Goal: Transaction & Acquisition: Purchase product/service

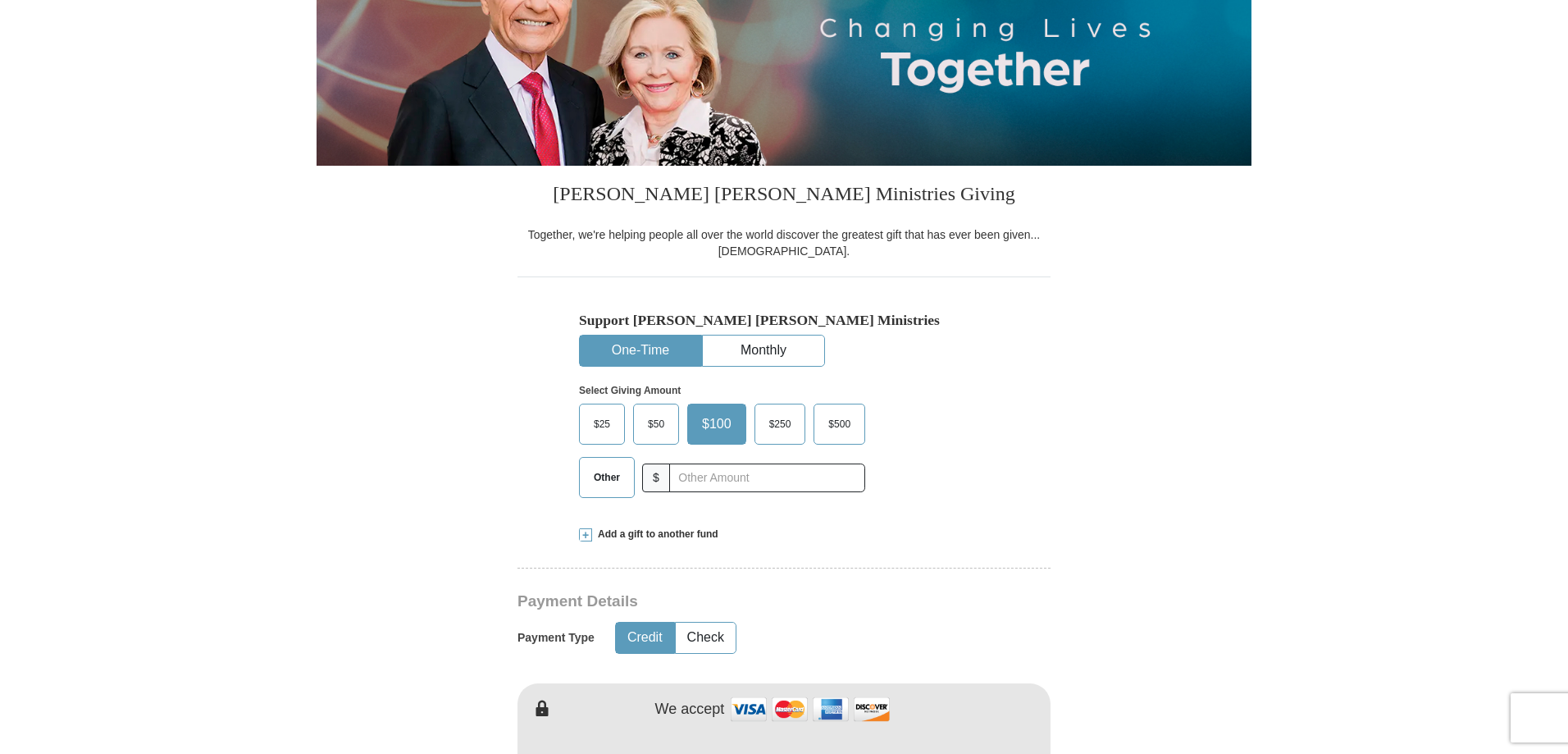
scroll to position [246, 0]
click at [689, 475] on input "text" at bounding box center [767, 477] width 182 height 29
type input "307"
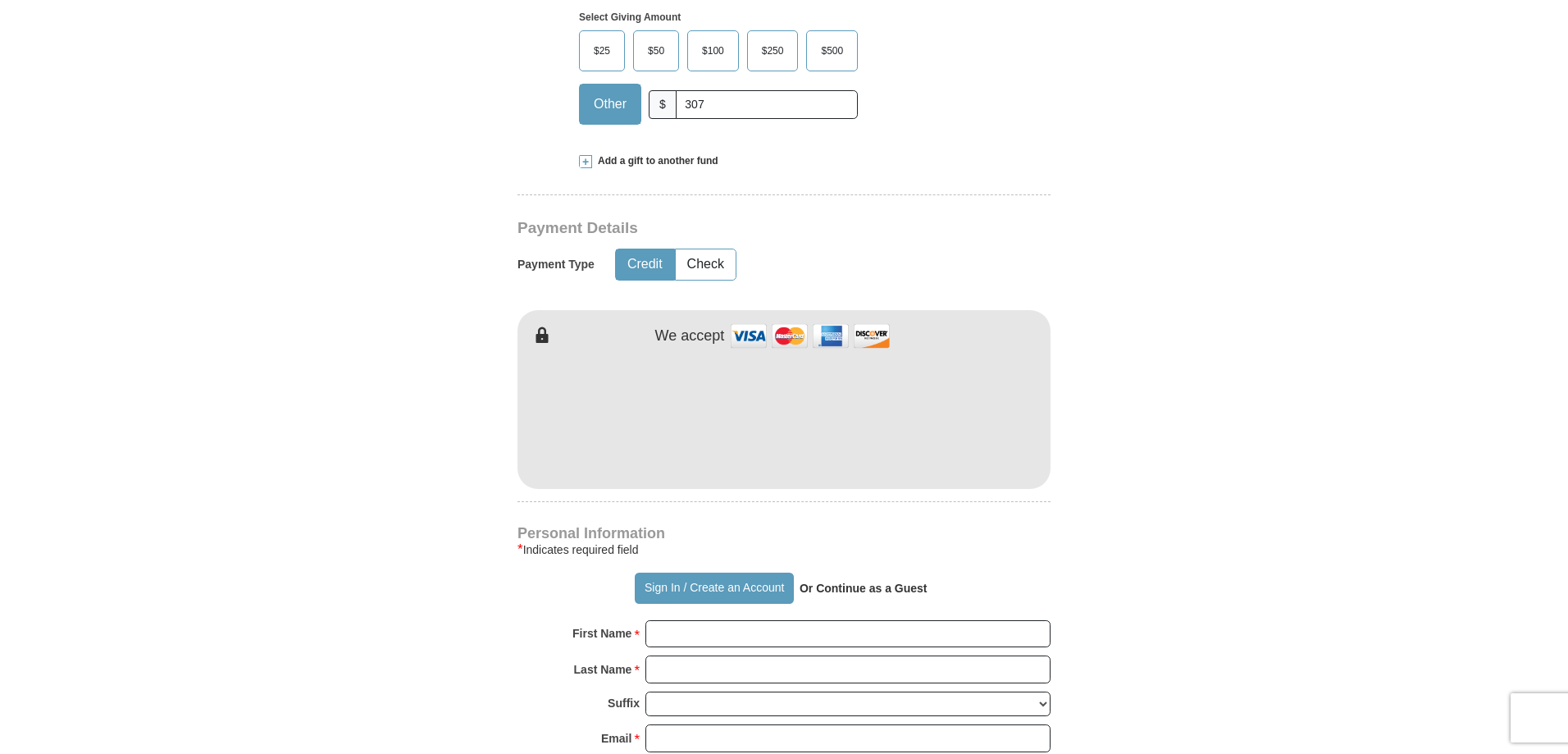
scroll to position [656, 0]
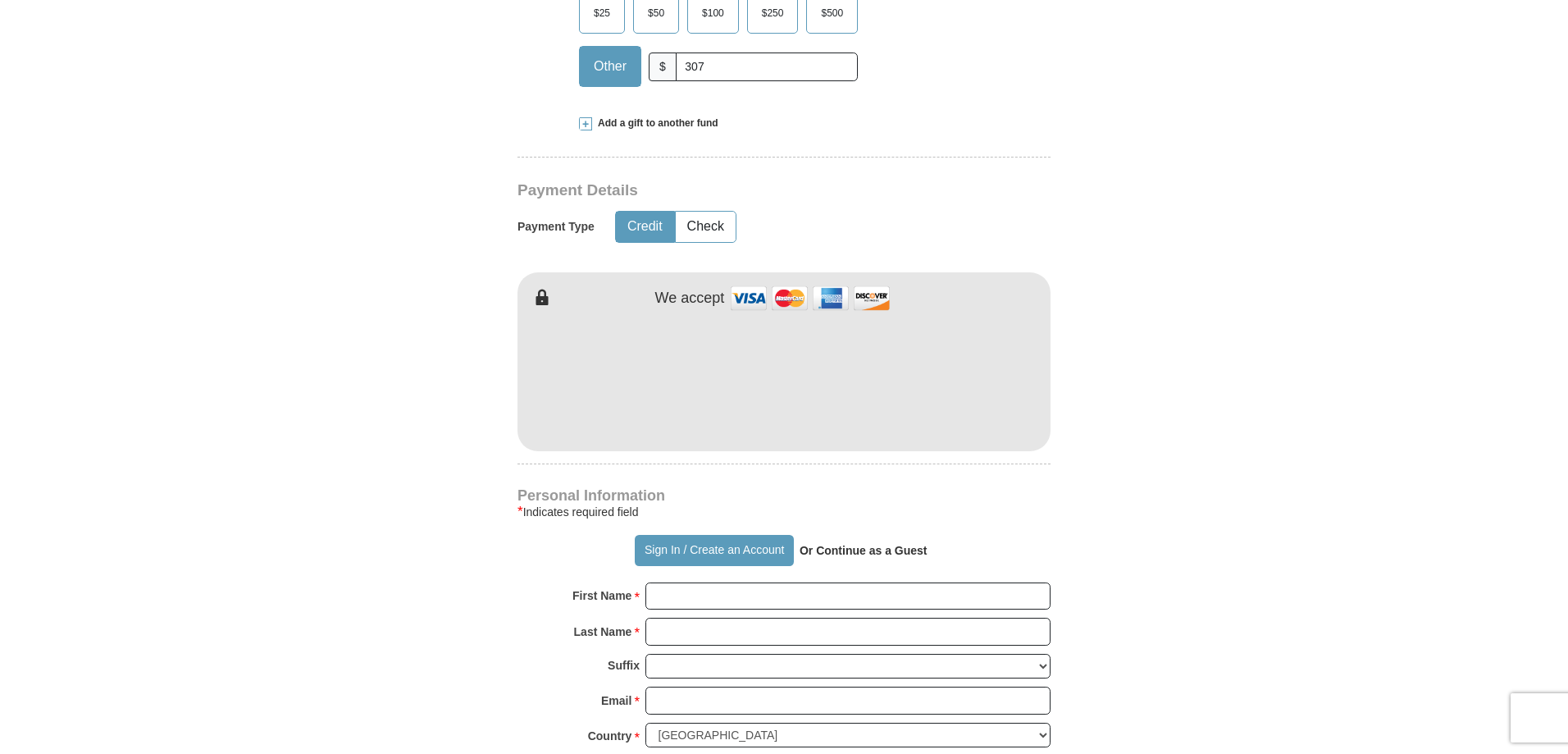
click at [843, 549] on strong "Or Continue as a Guest" at bounding box center [863, 549] width 128 height 13
click at [836, 555] on strong "Or Continue as a Guest" at bounding box center [863, 549] width 128 height 13
click at [657, 543] on button "Sign In / Create an Account" at bounding box center [714, 550] width 158 height 31
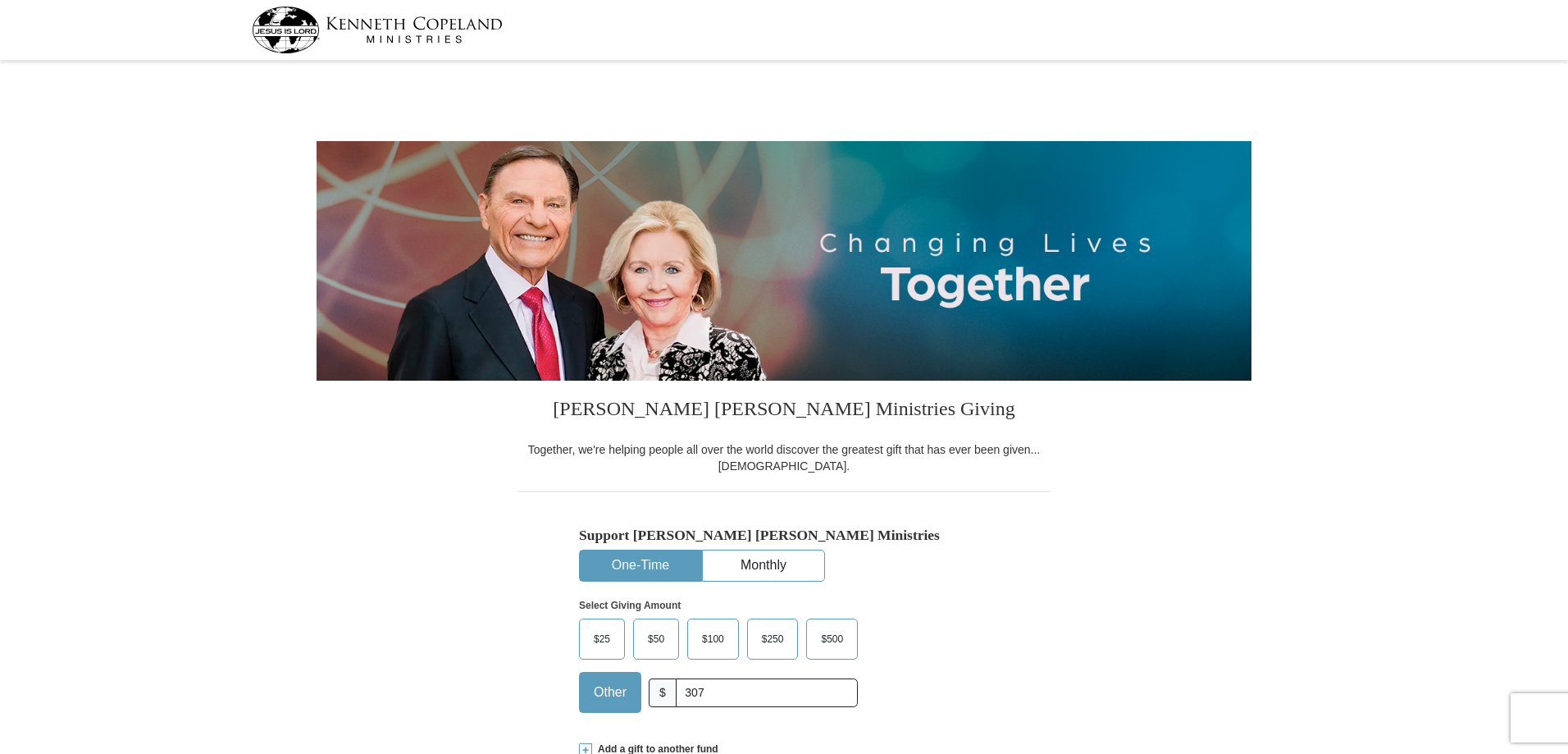
select select "MI"
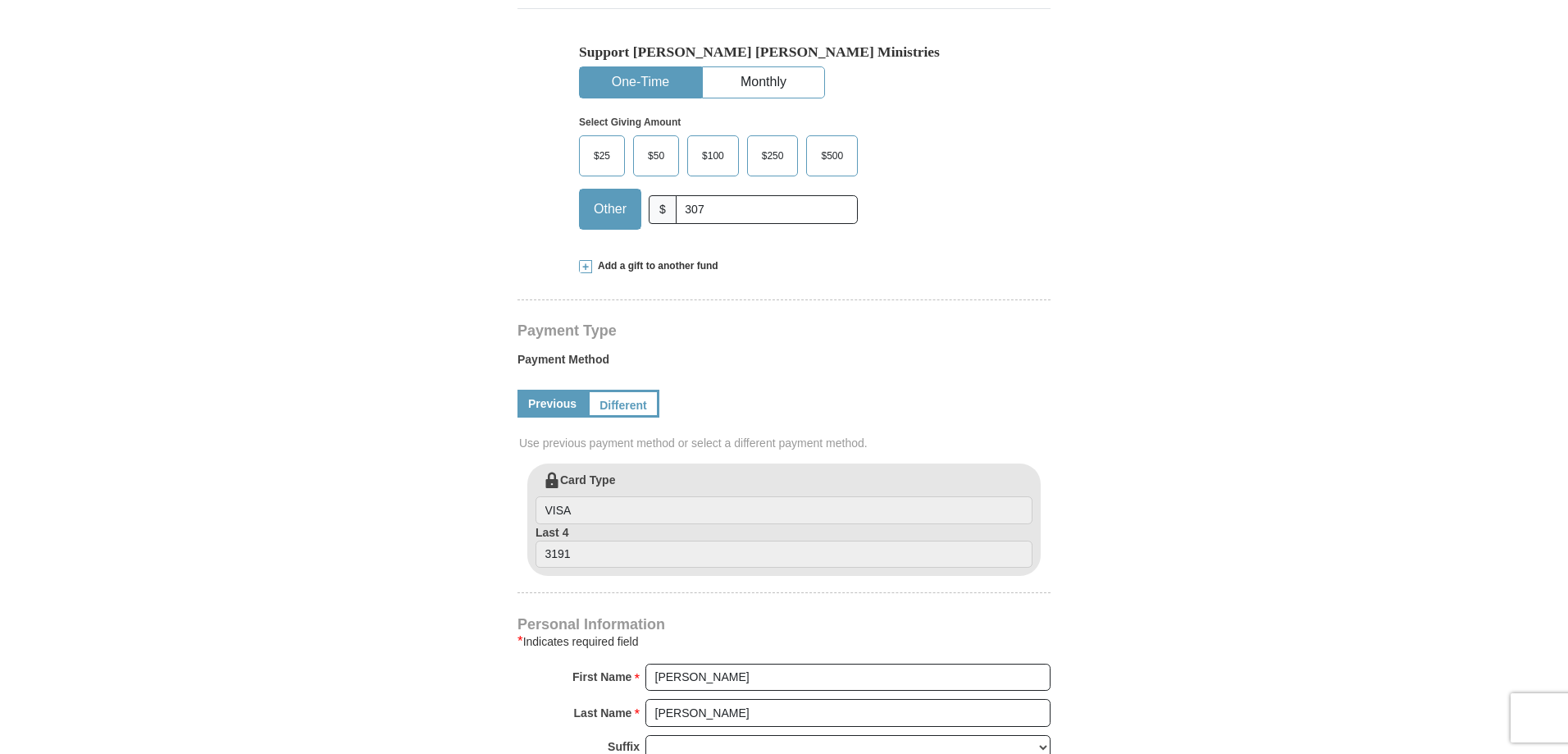
scroll to position [492, 0]
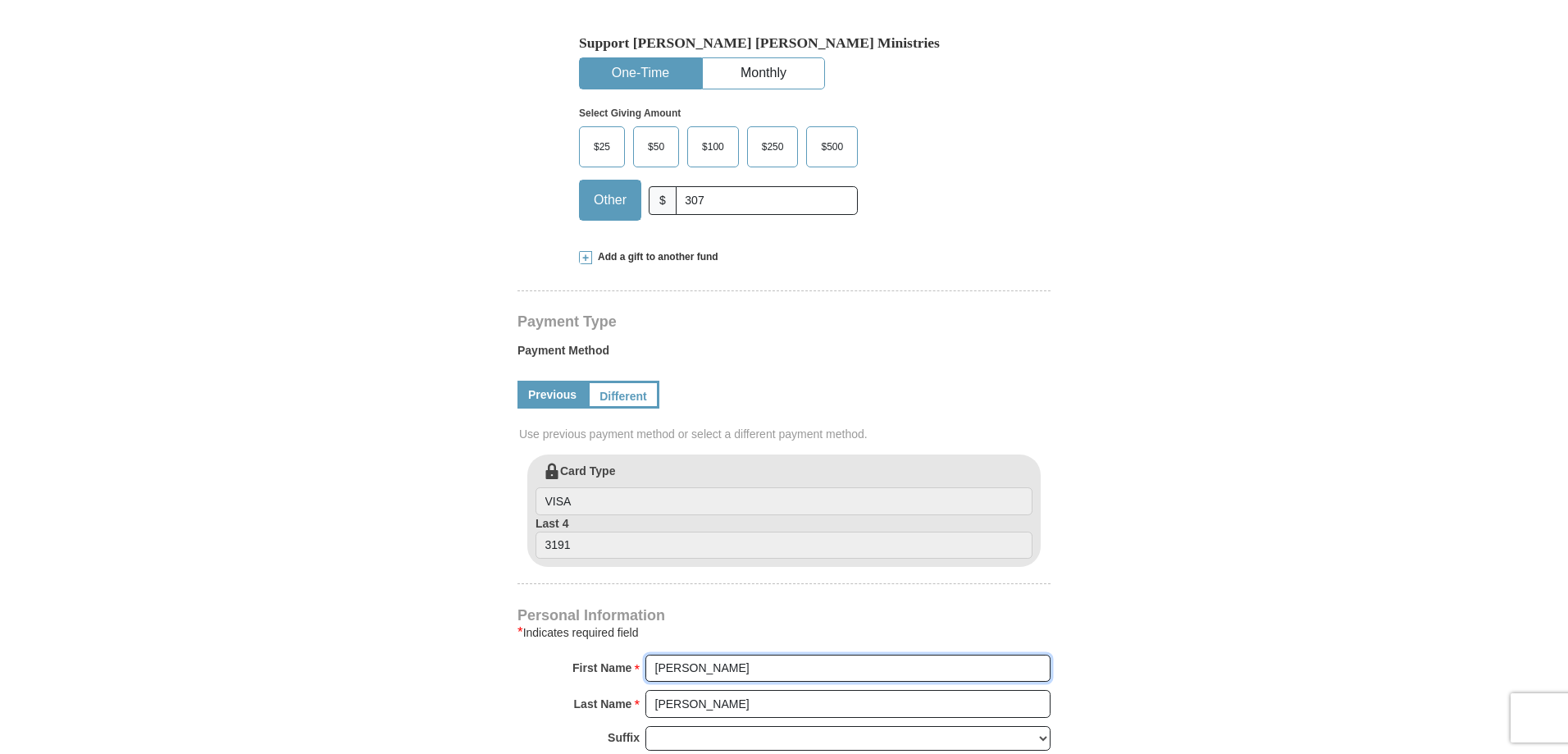
click at [699, 665] on input "[PERSON_NAME]" at bounding box center [847, 668] width 405 height 28
click at [654, 664] on input "[PERSON_NAME]" at bounding box center [847, 668] width 405 height 28
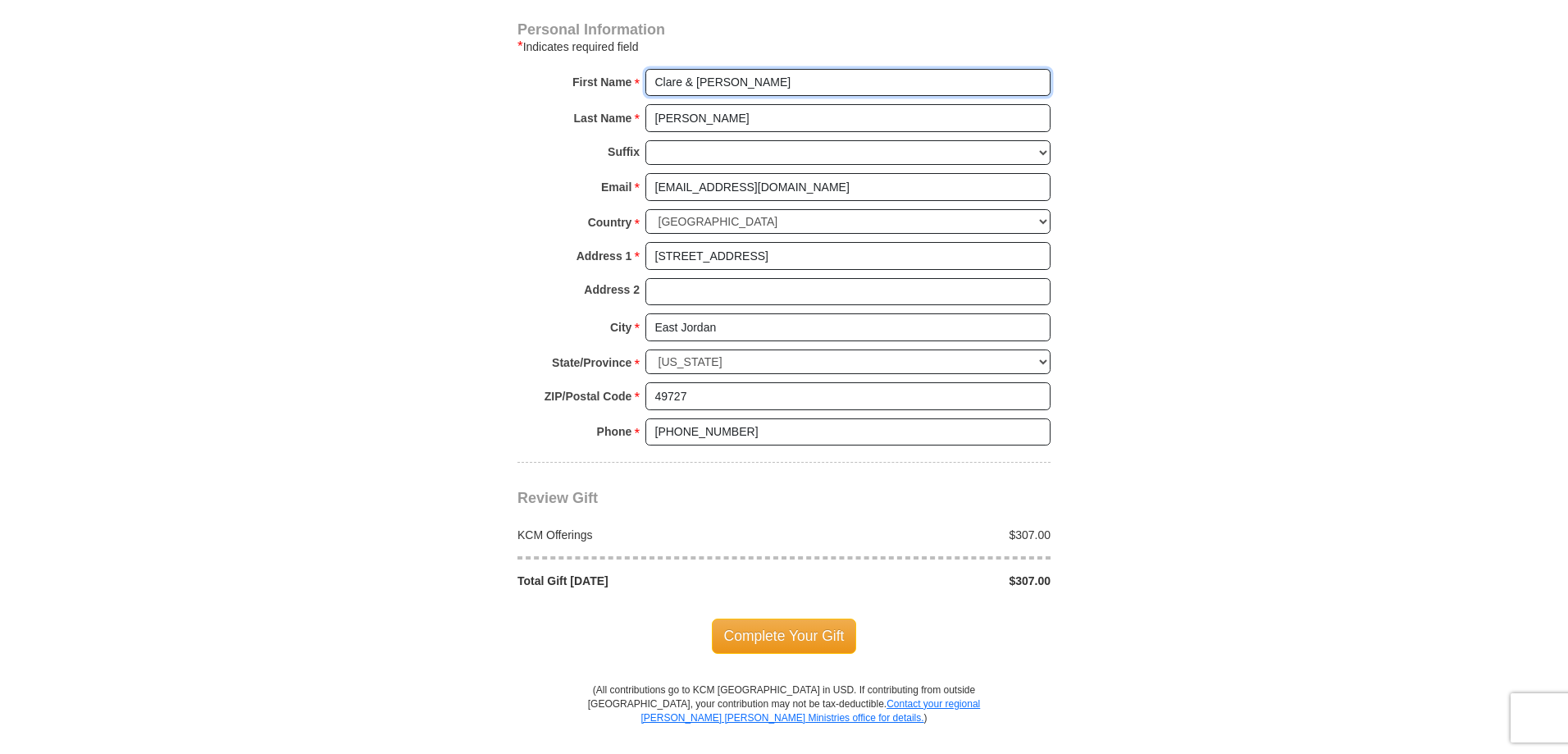
scroll to position [1149, 0]
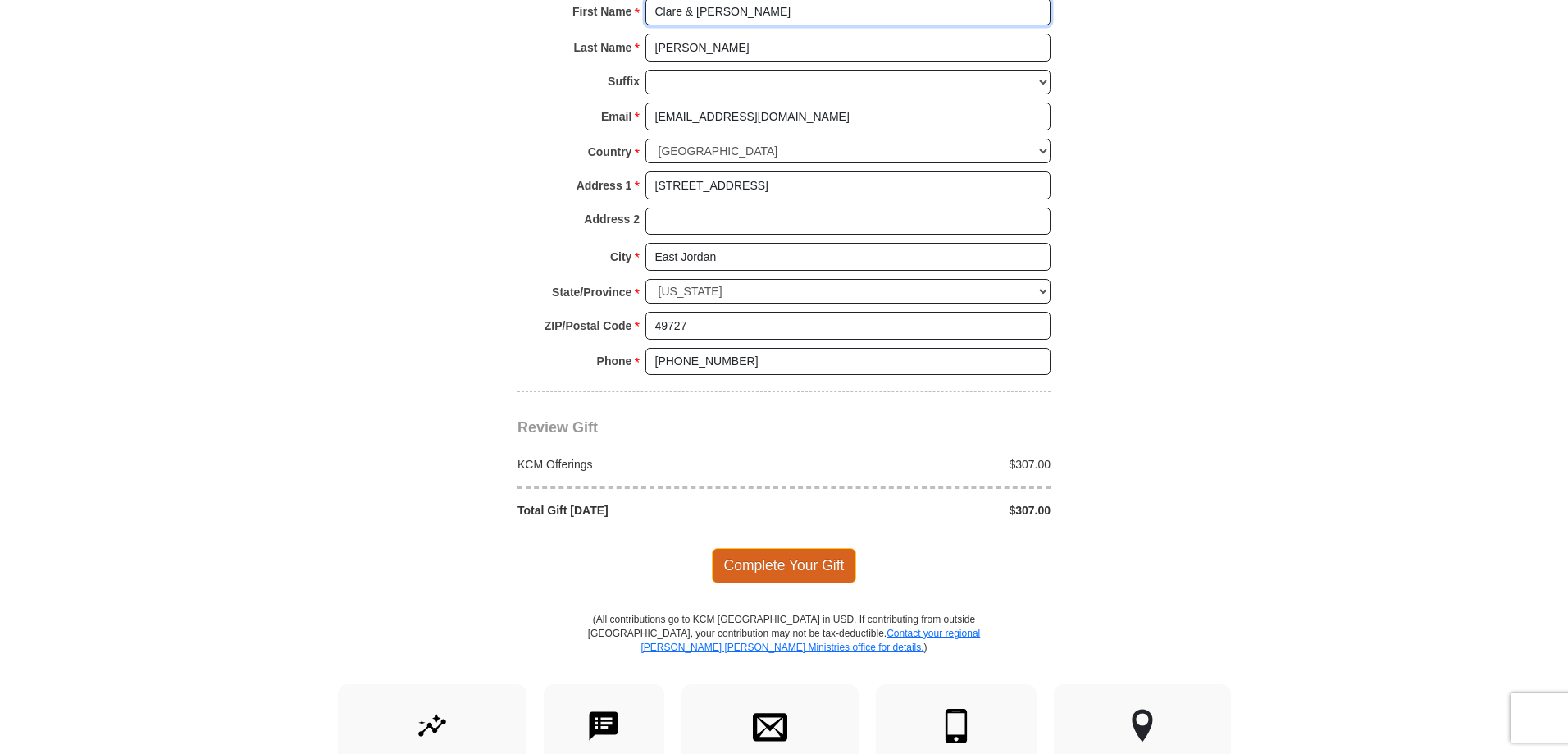
type input "Clare & [PERSON_NAME]"
click at [787, 563] on span "Complete Your Gift" at bounding box center [785, 565] width 146 height 34
